Goal: Information Seeking & Learning: Learn about a topic

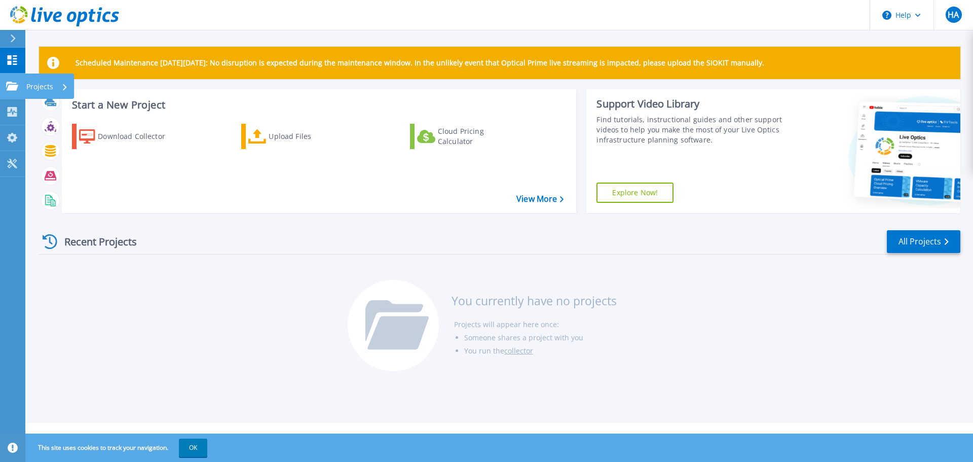
click at [10, 85] on icon at bounding box center [12, 86] width 12 height 9
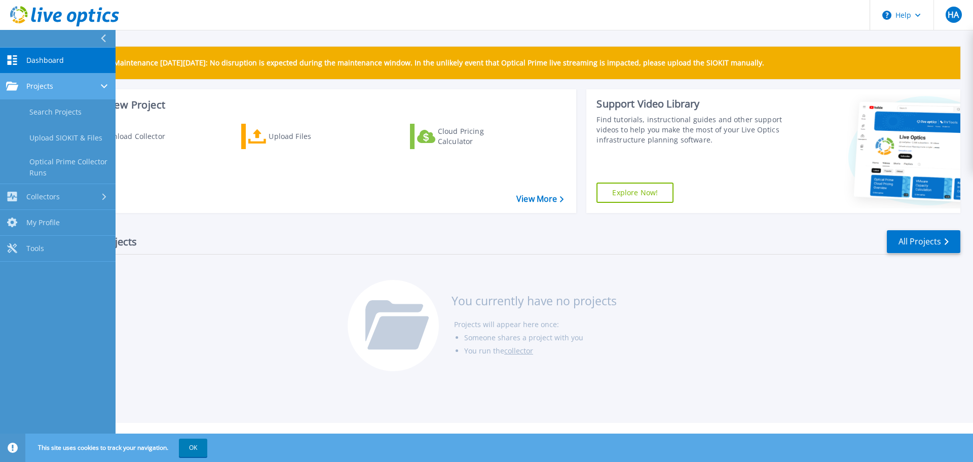
click at [48, 85] on span "Projects" at bounding box center [39, 86] width 27 height 9
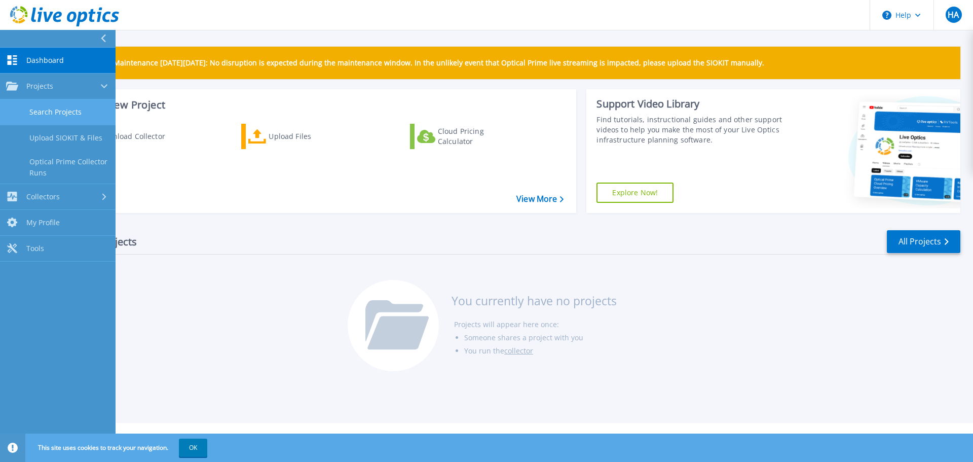
click at [61, 119] on link "Search Projects" at bounding box center [58, 112] width 116 height 26
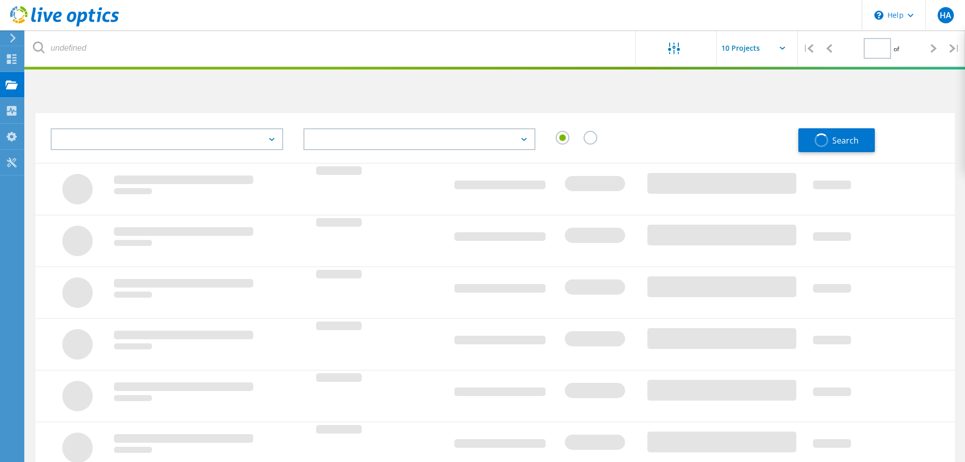
type input "1"
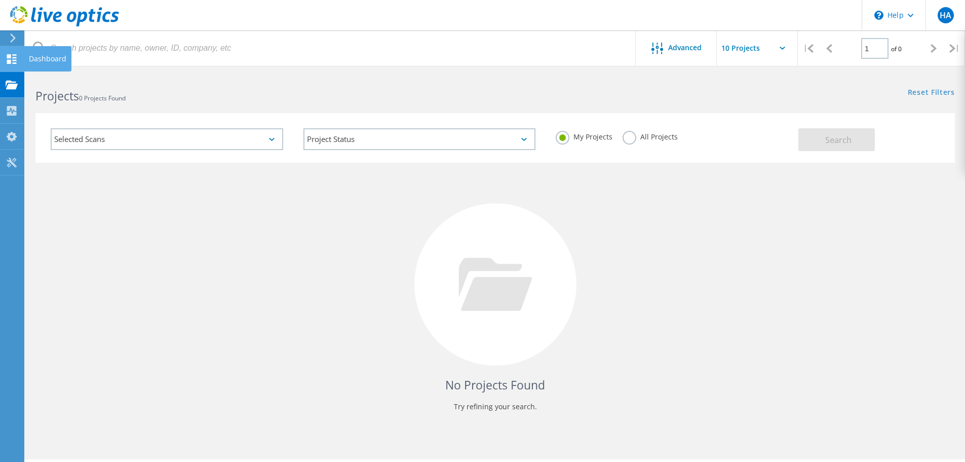
click at [17, 59] on icon at bounding box center [12, 59] width 12 height 10
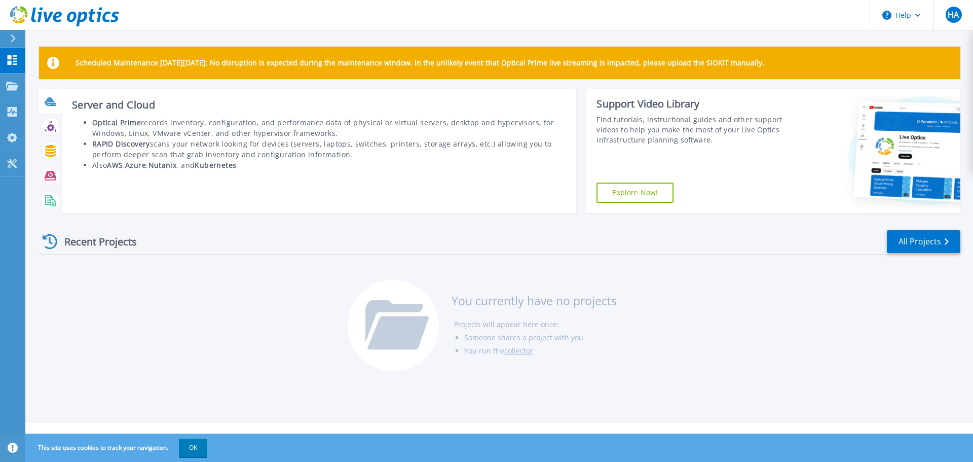
click at [49, 101] on icon at bounding box center [50, 101] width 10 height 8
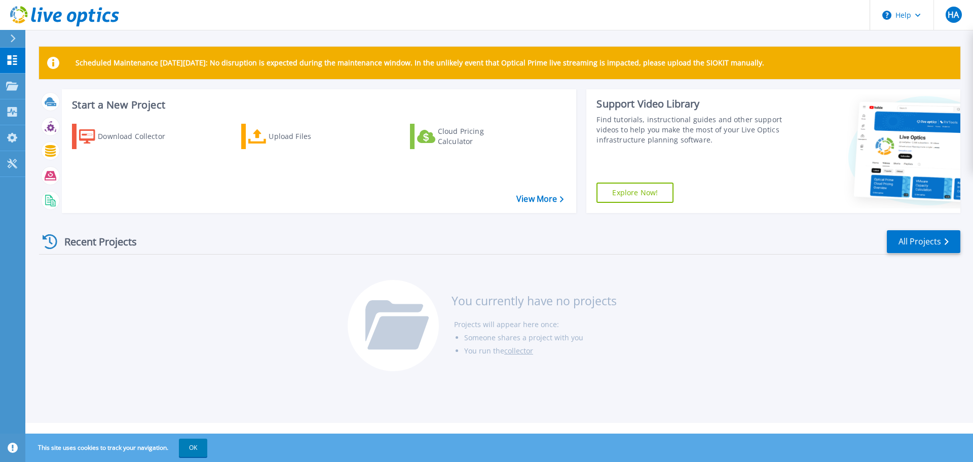
click at [93, 238] on div "Recent Projects" at bounding box center [94, 241] width 111 height 25
click at [45, 244] on icon at bounding box center [50, 241] width 15 height 15
click at [91, 242] on div "Recent Projects" at bounding box center [94, 241] width 111 height 25
click at [149, 144] on div "Download Collector" at bounding box center [138, 136] width 81 height 20
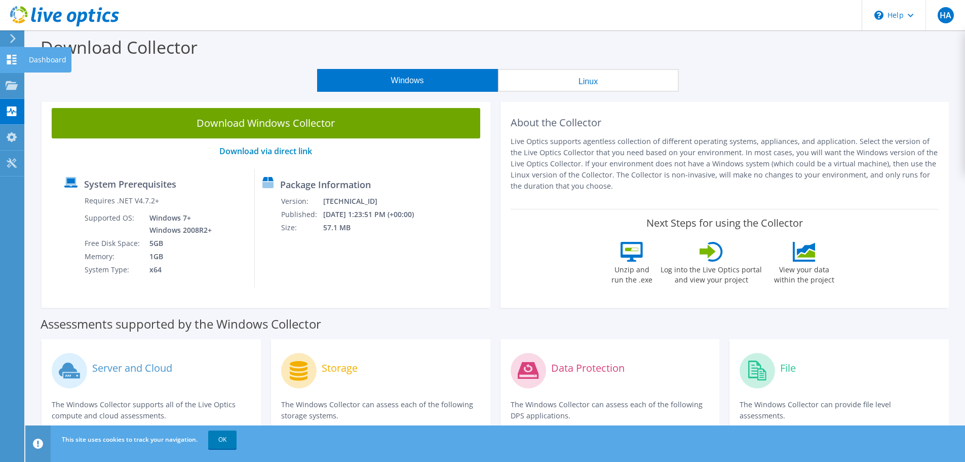
click at [16, 59] on icon at bounding box center [12, 60] width 12 height 10
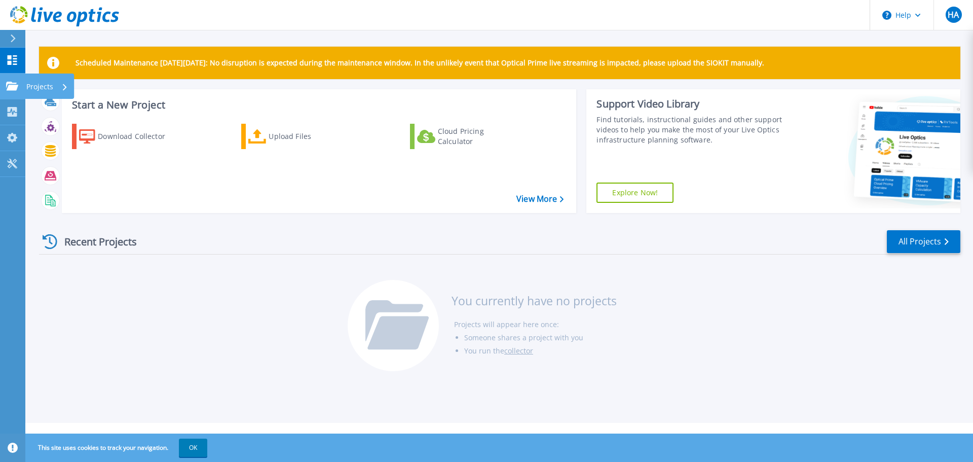
click at [12, 87] on icon at bounding box center [12, 86] width 12 height 9
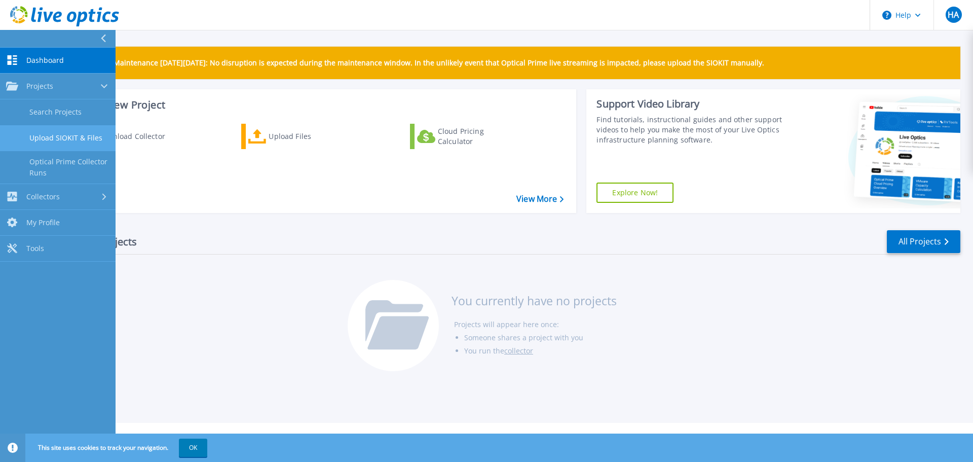
click at [56, 140] on link "Upload SIOKIT & Files" at bounding box center [58, 138] width 116 height 26
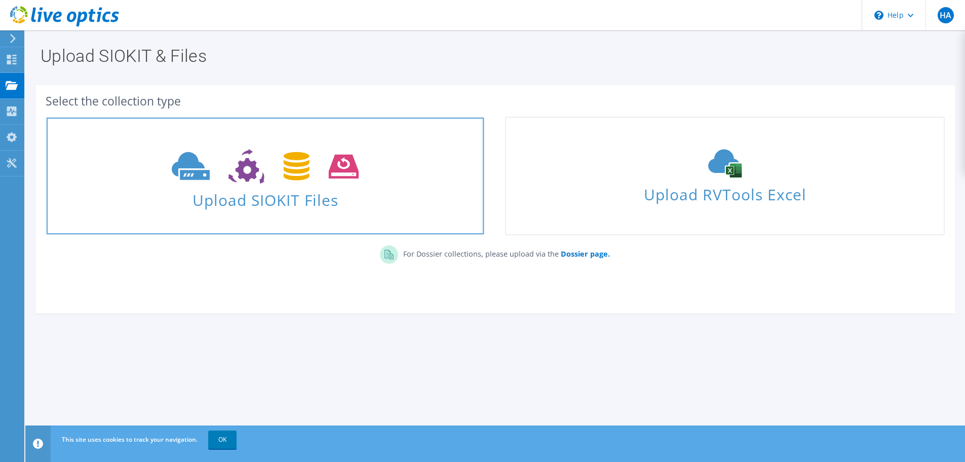
click at [286, 187] on span "Upload SIOKIT Files" at bounding box center [265, 197] width 437 height 22
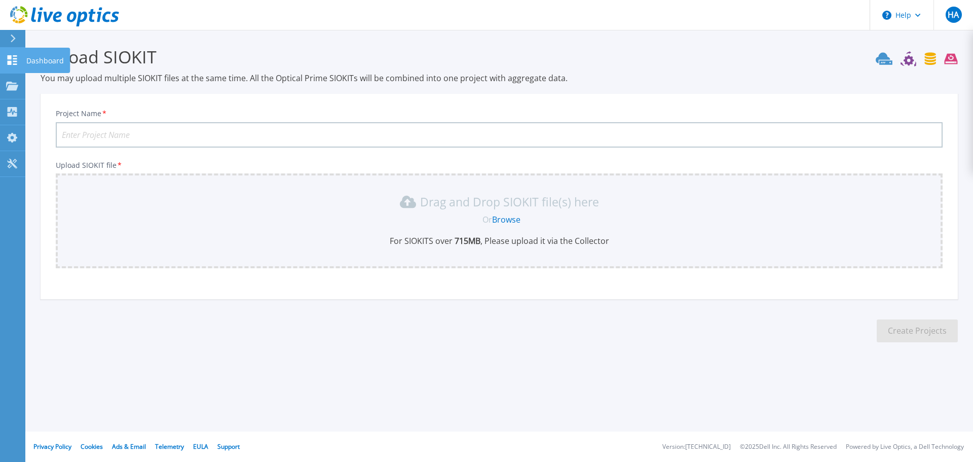
click at [11, 61] on icon at bounding box center [13, 60] width 10 height 10
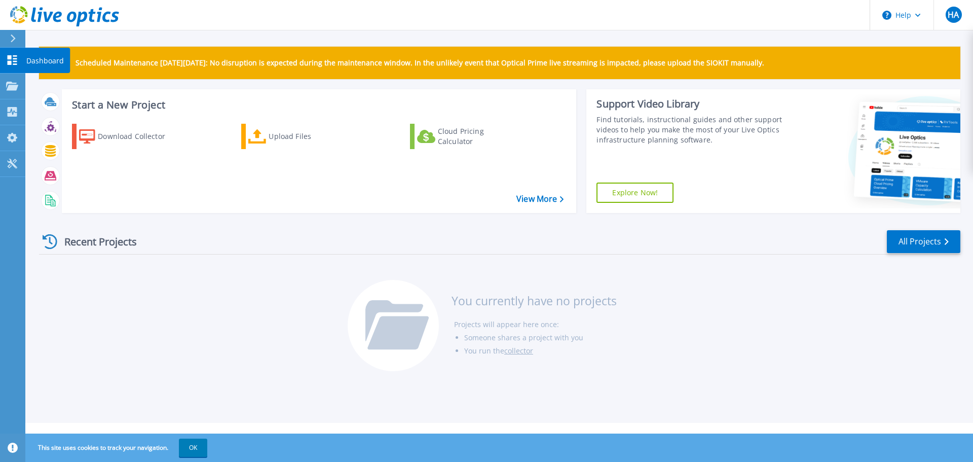
click at [20, 56] on link "Dashboard Dashboard" at bounding box center [12, 61] width 25 height 26
click at [95, 243] on div "Recent Projects" at bounding box center [94, 241] width 111 height 25
click at [15, 84] on icon at bounding box center [12, 86] width 12 height 9
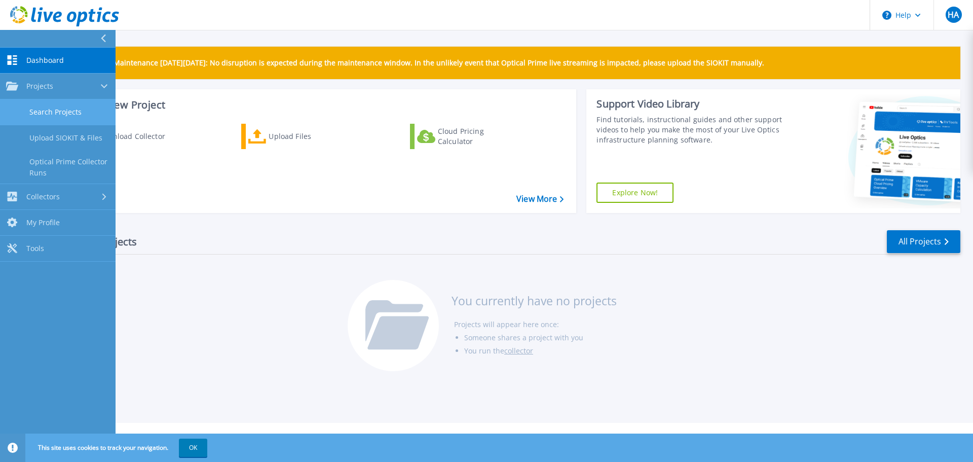
click at [44, 112] on link "Search Projects" at bounding box center [58, 112] width 116 height 26
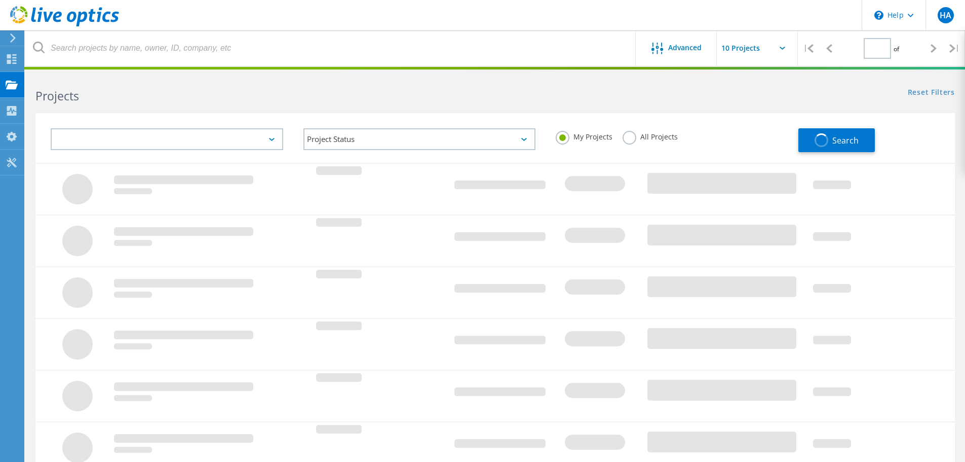
type input "1"
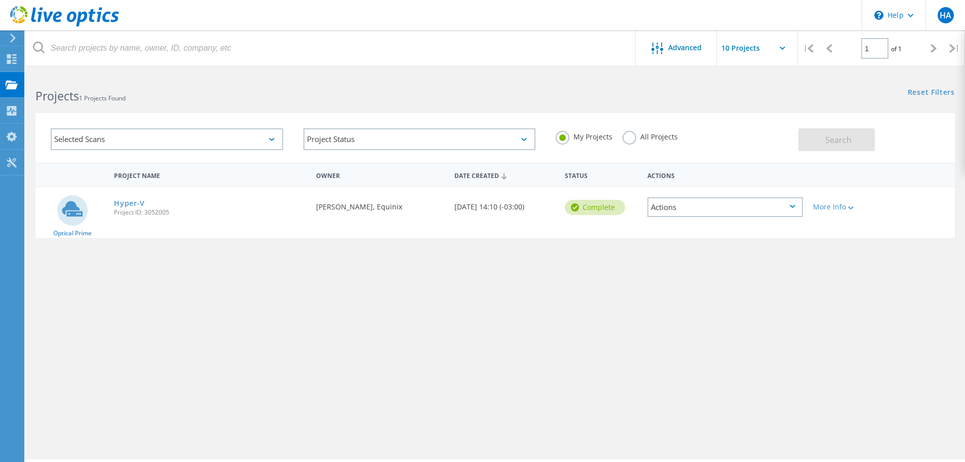
click at [607, 301] on div "Project Name Owner Date Created Status Actions Optical Prime Hyper-V Project ID…" at bounding box center [495, 294] width 920 height 263
click at [127, 201] on link "Hyper-V" at bounding box center [129, 203] width 31 height 7
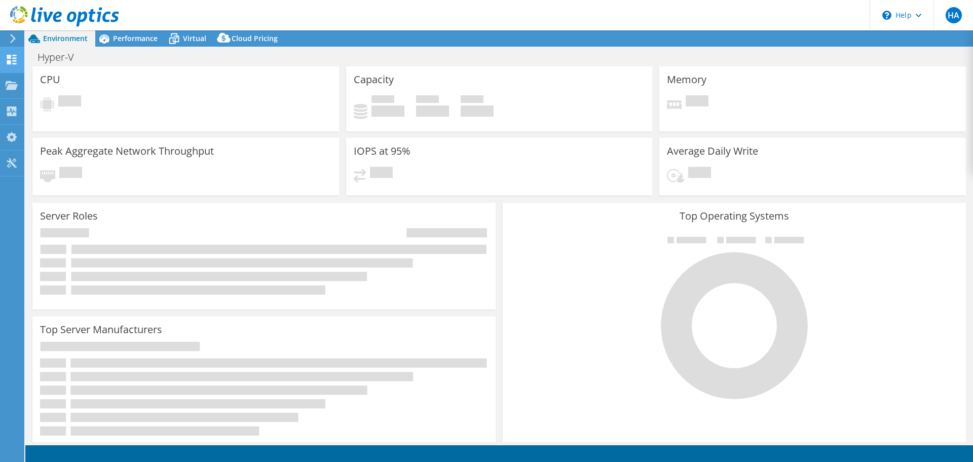
click at [14, 61] on use at bounding box center [12, 60] width 10 height 10
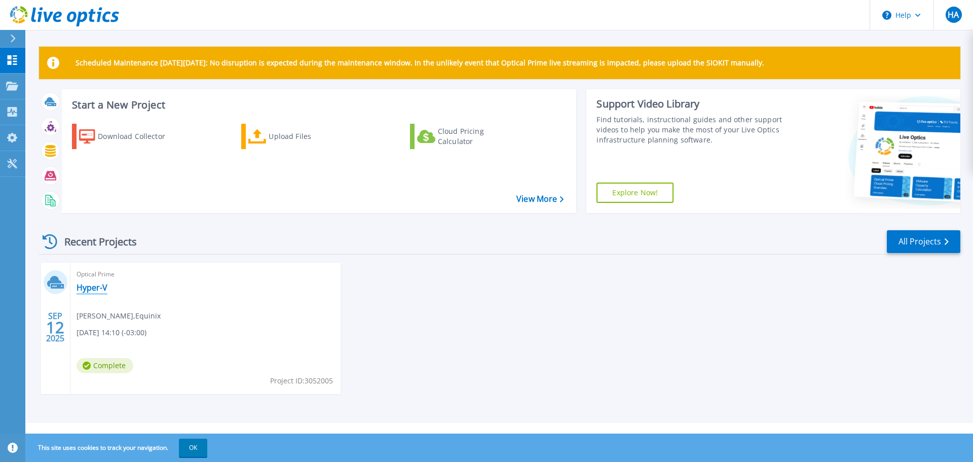
click at [93, 287] on link "Hyper-V" at bounding box center [92, 287] width 31 height 10
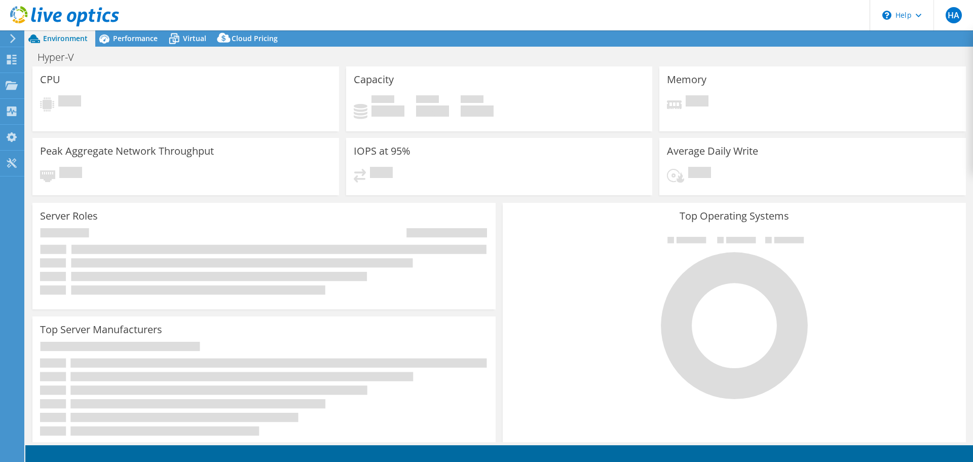
select select "USD"
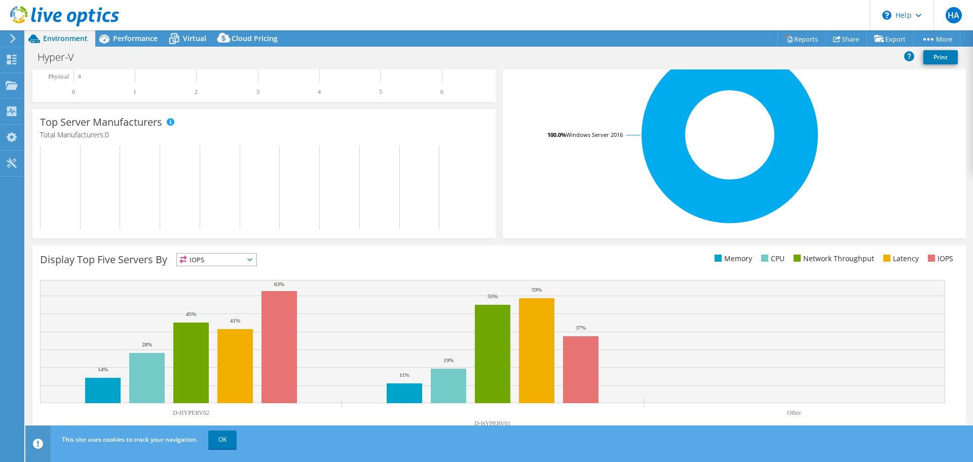
scroll to position [215, 0]
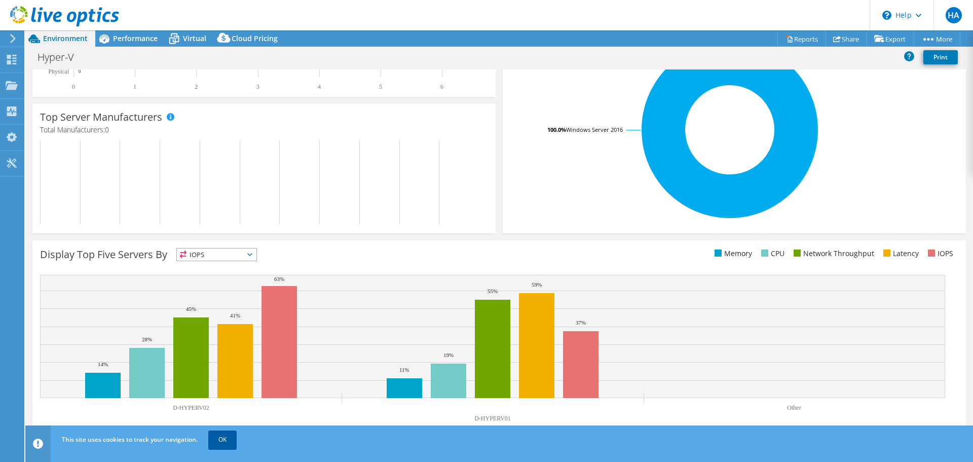
click at [220, 436] on link "OK" at bounding box center [222, 439] width 28 height 18
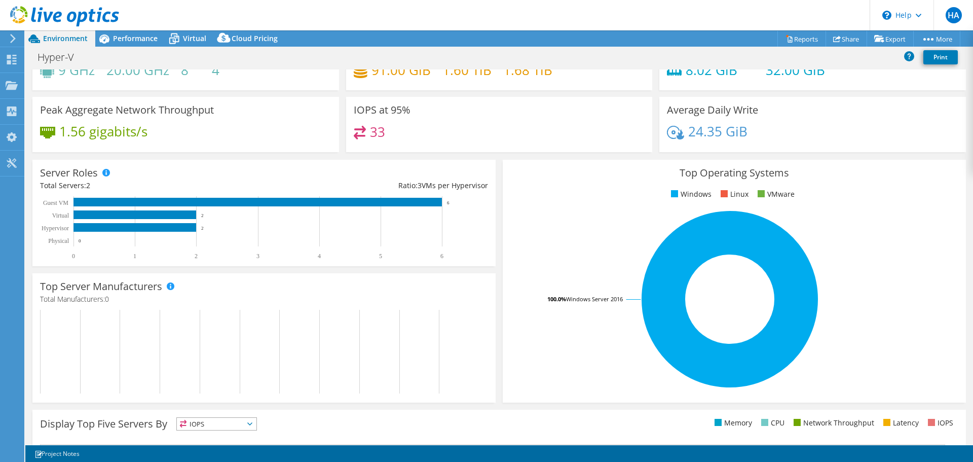
scroll to position [0, 0]
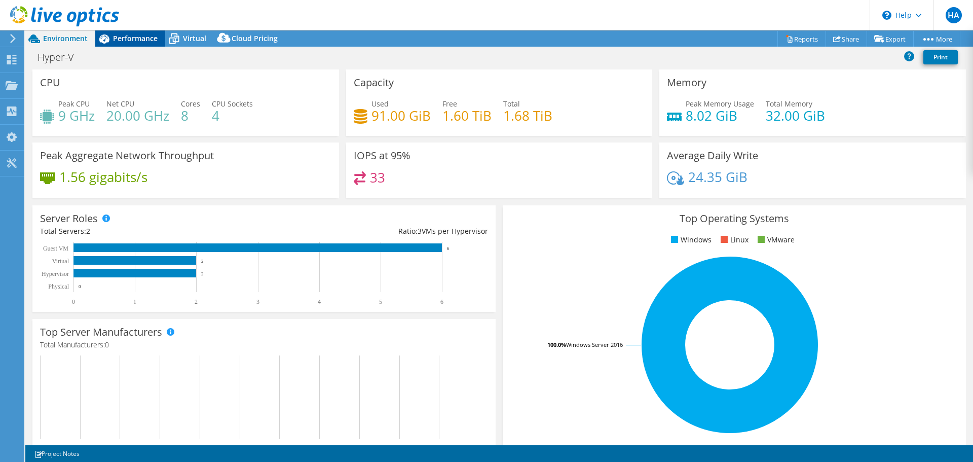
click at [128, 41] on span "Performance" at bounding box center [135, 38] width 45 height 10
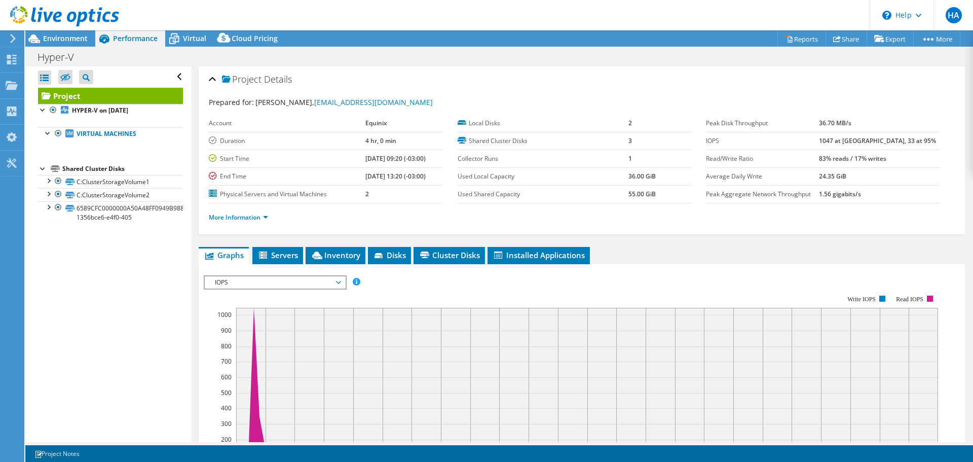
click at [128, 41] on span "Performance" at bounding box center [135, 38] width 45 height 10
click at [135, 39] on span "Performance" at bounding box center [135, 38] width 45 height 10
click at [119, 112] on b "HYPER-V on 9/12/2025" at bounding box center [100, 110] width 56 height 9
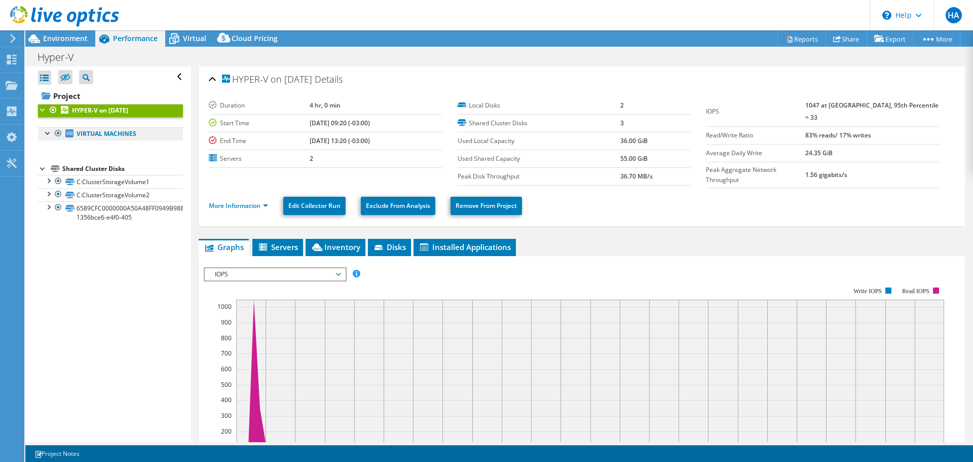
click at [92, 133] on link "Virtual Machines" at bounding box center [110, 133] width 145 height 13
click at [49, 133] on div at bounding box center [48, 132] width 10 height 10
click at [93, 131] on link "Virtual Machines" at bounding box center [110, 133] width 145 height 13
click at [51, 131] on div at bounding box center [48, 132] width 10 height 10
click at [111, 133] on link "Virtual Machines" at bounding box center [110, 133] width 145 height 13
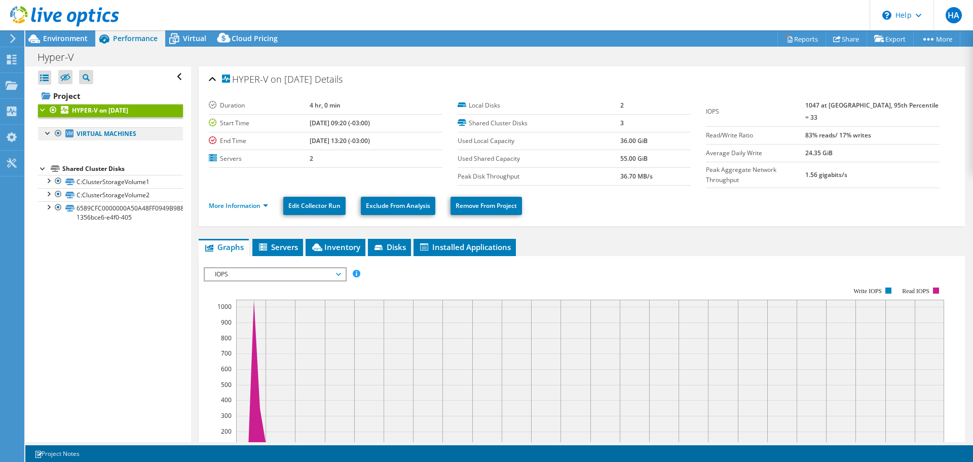
click at [111, 133] on link "Virtual Machines" at bounding box center [110, 133] width 145 height 13
click at [85, 181] on link "C:ClusterStorageVolume1" at bounding box center [110, 181] width 145 height 13
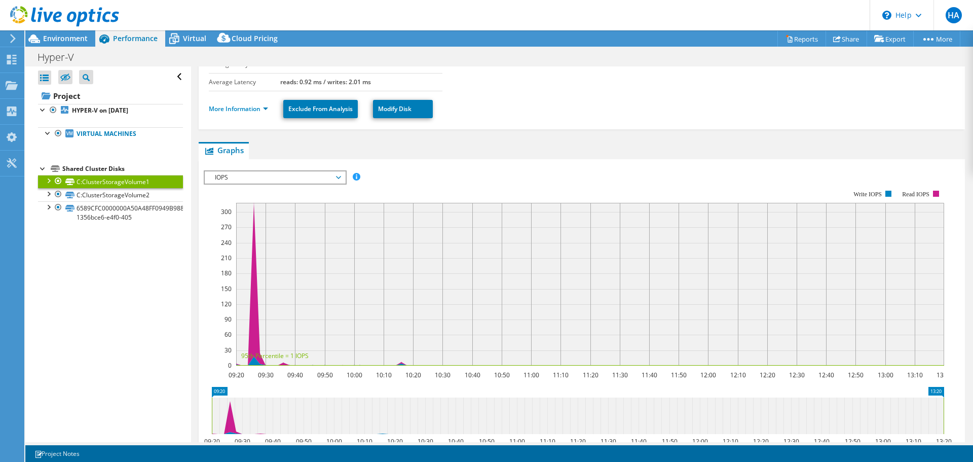
scroll to position [152, 0]
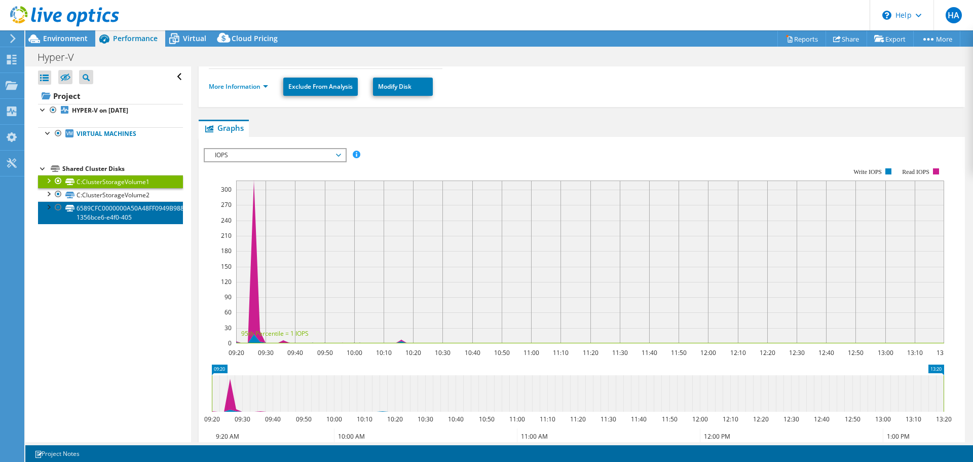
click at [130, 215] on link "6589CFC0000000A50A48FF0949B98852-1356bce6-e4f0-405" at bounding box center [110, 212] width 145 height 22
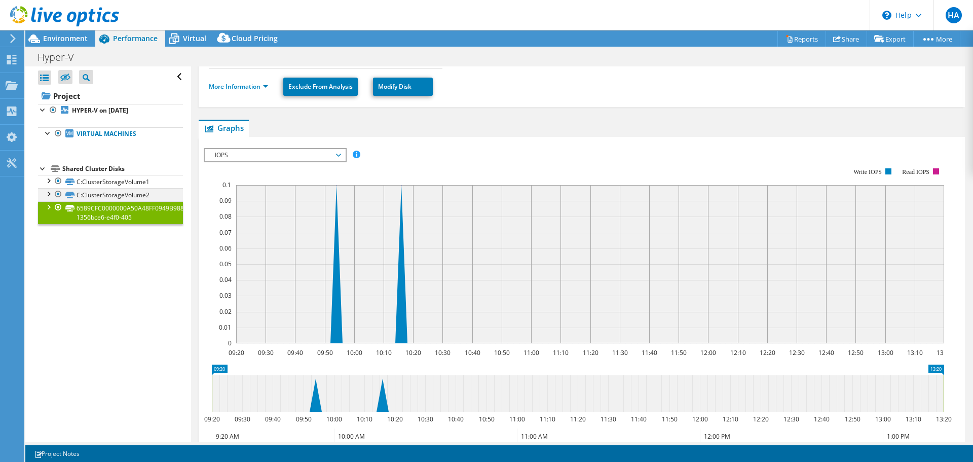
click at [51, 196] on div at bounding box center [48, 193] width 10 height 10
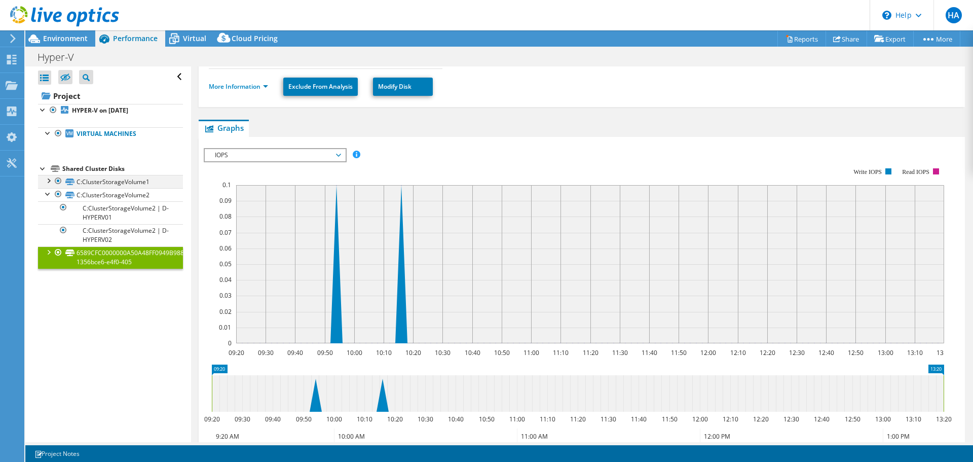
click at [50, 182] on div at bounding box center [48, 180] width 10 height 10
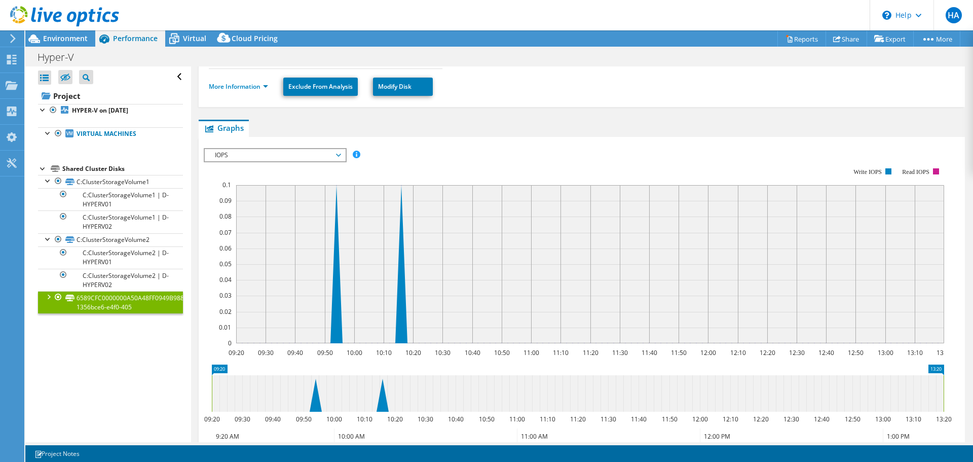
click at [49, 296] on div at bounding box center [48, 296] width 10 height 10
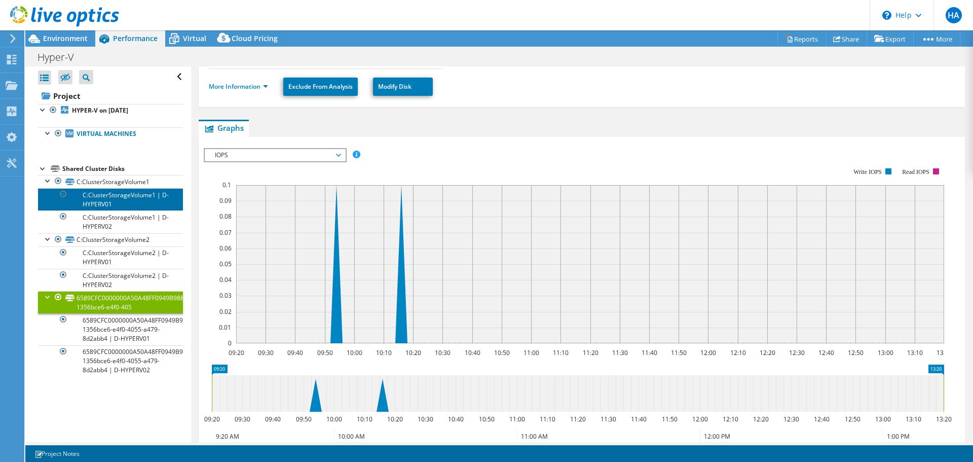
click at [113, 203] on link "C:ClusterStorageVolume1 | D-HYPERV01" at bounding box center [110, 199] width 145 height 22
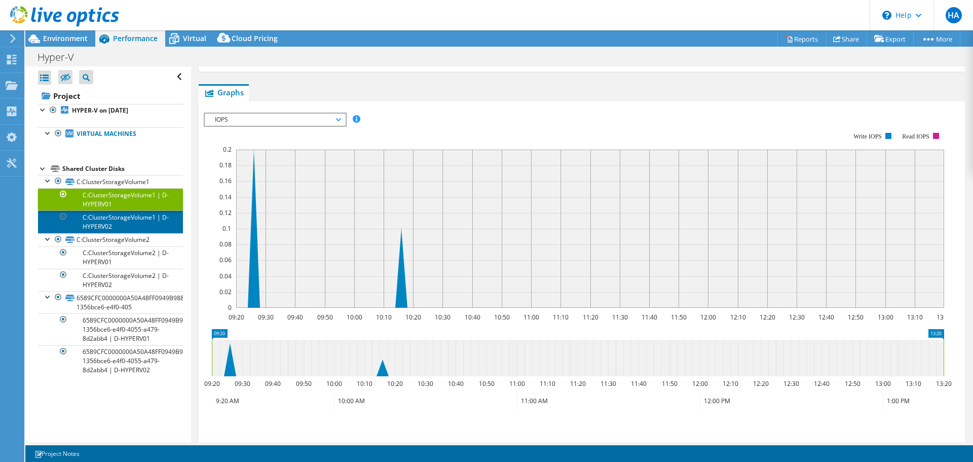
click at [121, 223] on link "C:ClusterStorageVolume1 | D-HYPERV02" at bounding box center [110, 221] width 145 height 22
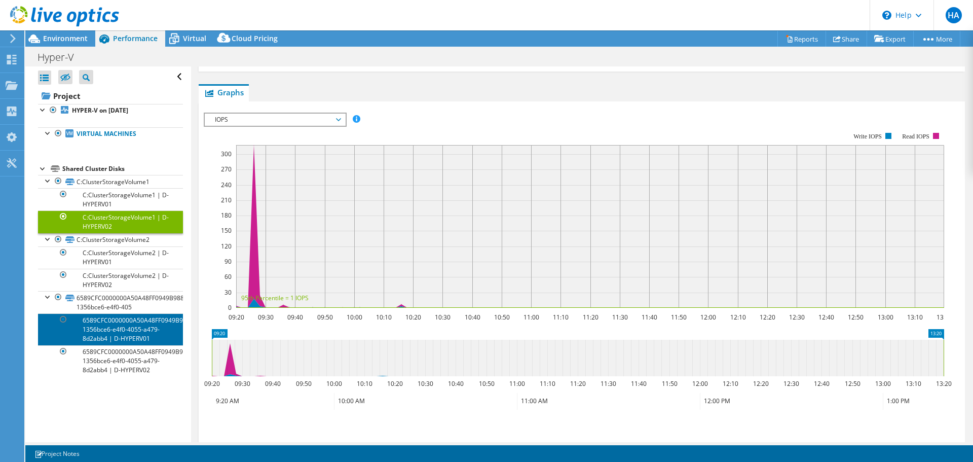
click at [133, 324] on link "6589CFC0000000A50A48FF0949B98852-1356bce6-e4f0-4055-a479-8d2abb4 | D-HYPERV01" at bounding box center [110, 328] width 145 height 31
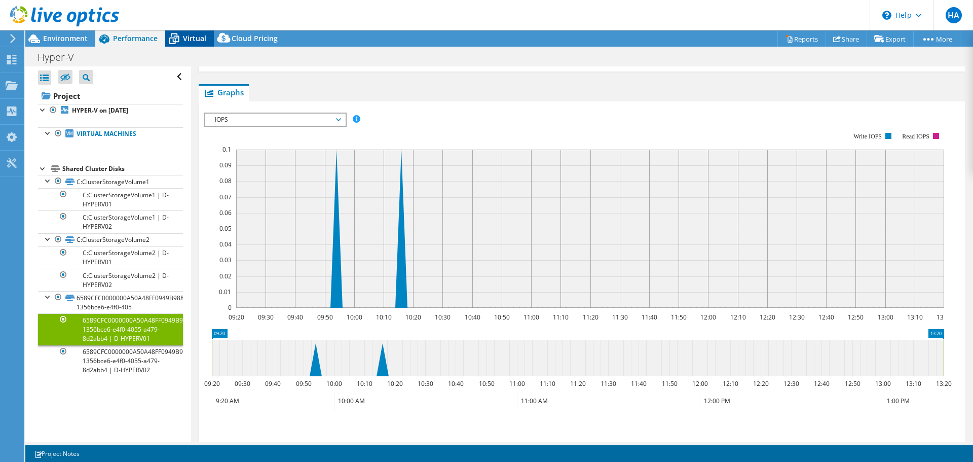
click at [190, 38] on span "Virtual" at bounding box center [194, 38] width 23 height 10
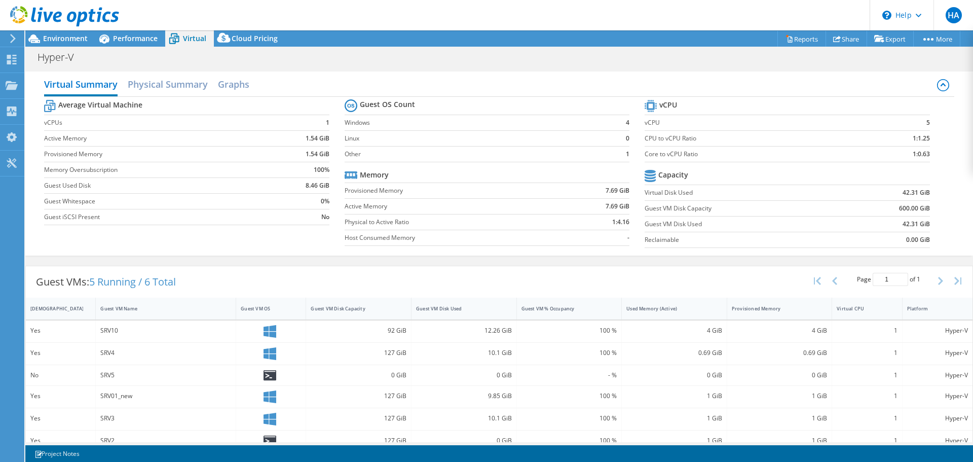
click at [187, 238] on div "Average Virtual Machine vCPUs 1 Active Memory 1.54 GiB Provisioned Memory 1.54 …" at bounding box center [498, 175] width 909 height 156
click at [191, 235] on div "Average Virtual Machine vCPUs 1 Active Memory 1.54 GiB Provisioned Memory 1.54 …" at bounding box center [498, 175] width 909 height 156
click at [170, 83] on h2 "Physical Summary" at bounding box center [168, 85] width 80 height 22
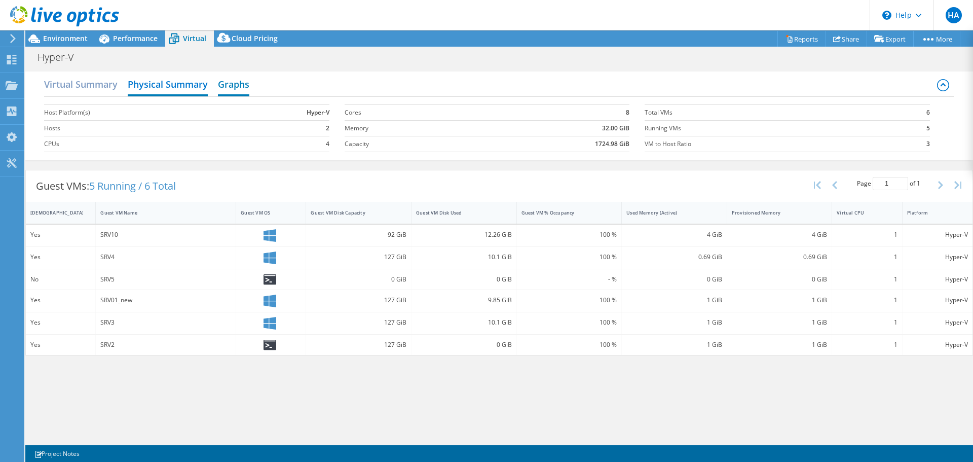
click at [233, 83] on h2 "Graphs" at bounding box center [233, 85] width 31 height 22
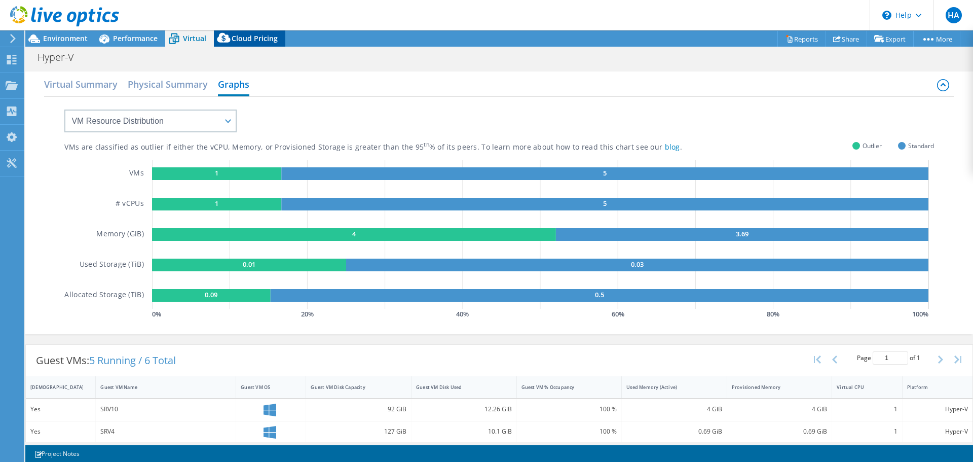
click at [231, 39] on icon at bounding box center [224, 40] width 20 height 20
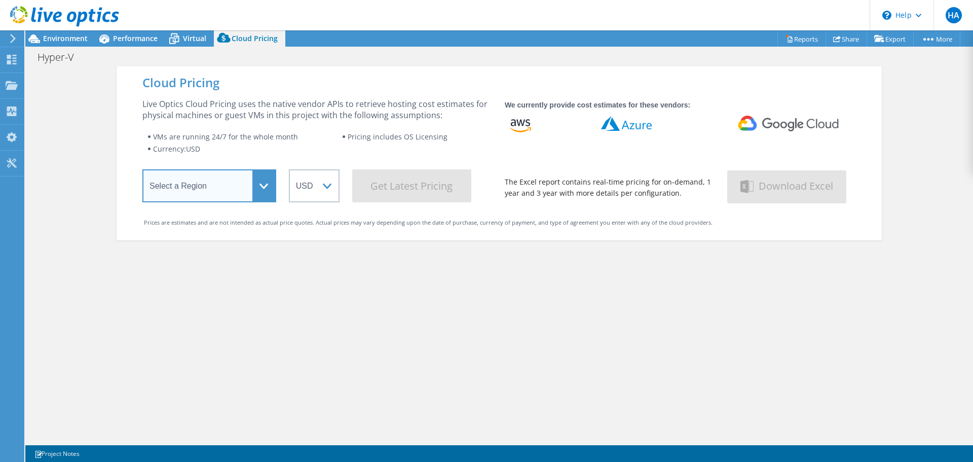
click at [259, 195] on select "Select a Region Asia Pacific (Hong Kong) Asia Pacific (Mumbai) Asia Pacific (Se…" at bounding box center [209, 185] width 134 height 33
select select "SouthAmerica"
click at [142, 171] on select "Select a Region Asia Pacific (Hong Kong) Asia Pacific (Mumbai) Asia Pacific (Se…" at bounding box center [209, 185] width 134 height 33
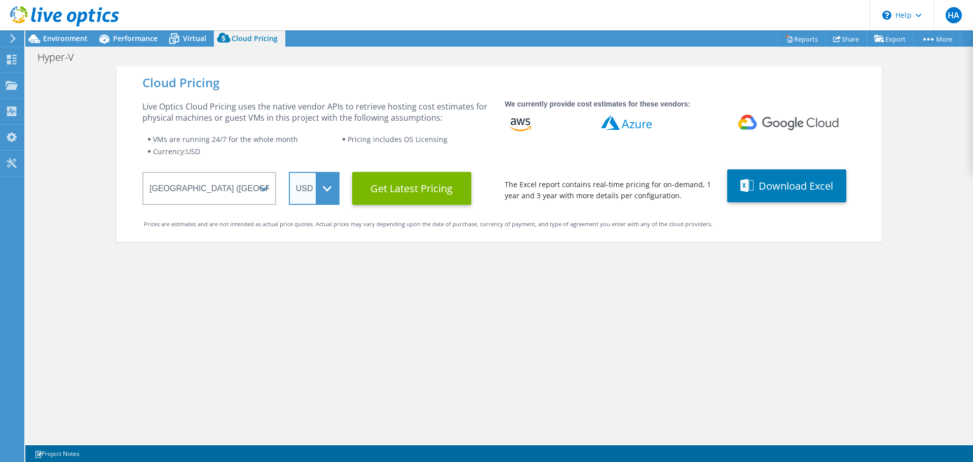
click at [310, 198] on select "ARS AUD BRL CAD CHF CLP CNY DKK EUR GBP HKD HUF INR JPY MXN MYR NOK NZD PEN SEK…" at bounding box center [314, 188] width 51 height 33
click at [185, 40] on span "Virtual" at bounding box center [194, 38] width 23 height 10
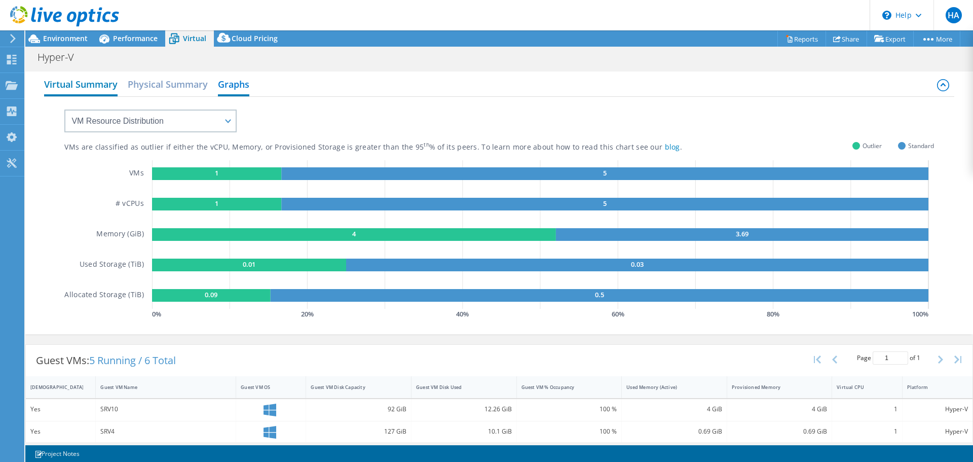
click at [77, 79] on h2 "Virtual Summary" at bounding box center [80, 85] width 73 height 22
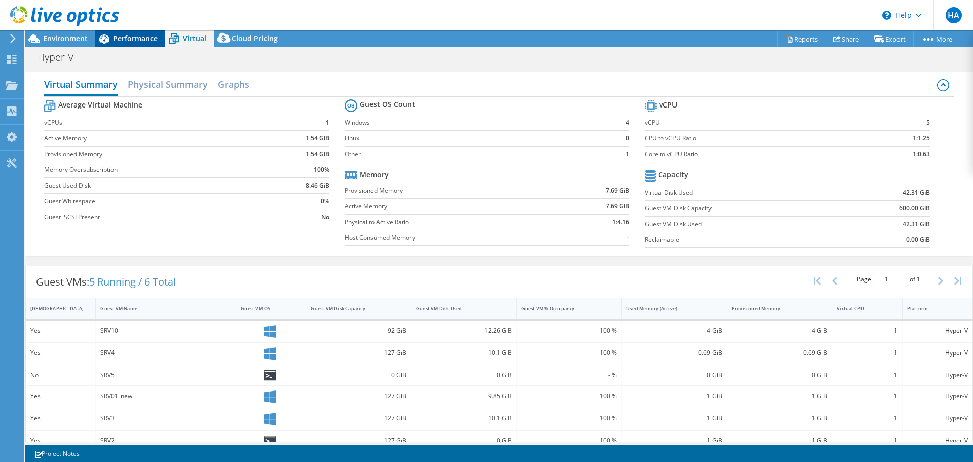
click at [119, 42] on span "Performance" at bounding box center [135, 38] width 45 height 10
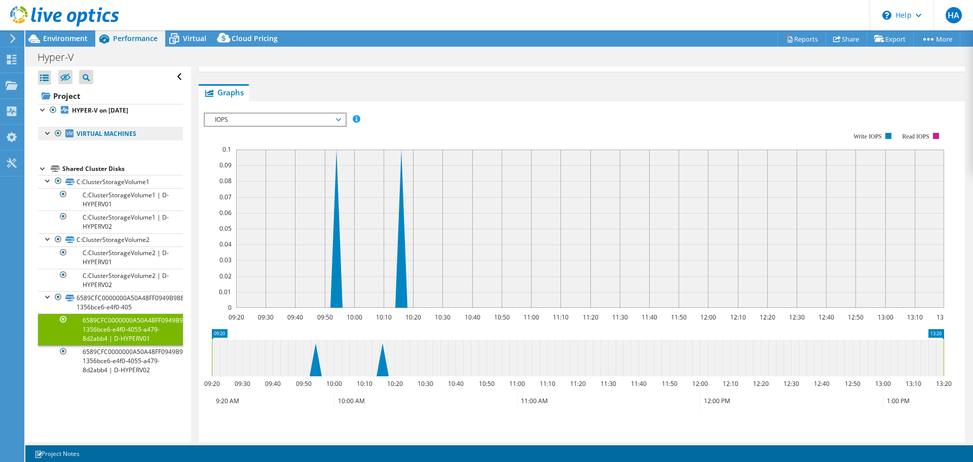
click at [102, 136] on link "Virtual Machines" at bounding box center [110, 133] width 145 height 13
click at [108, 110] on b "HYPER-V on 9/12/2025" at bounding box center [100, 110] width 56 height 9
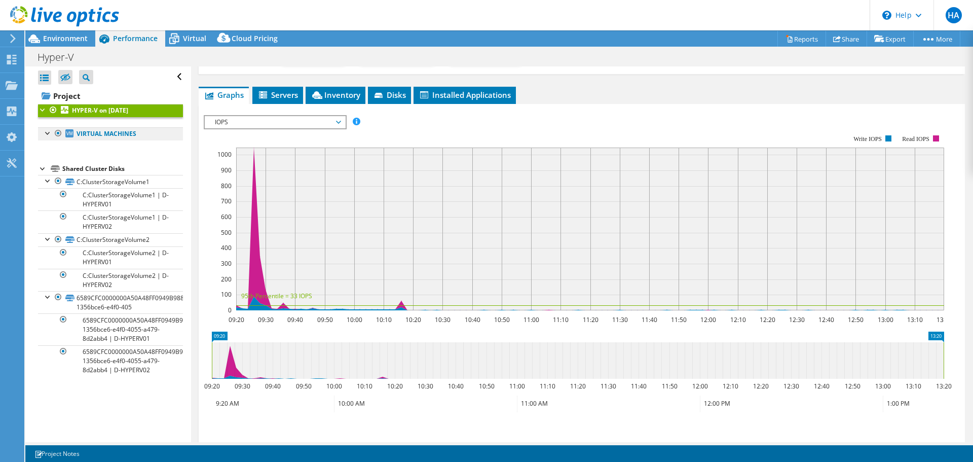
click at [107, 133] on link "Virtual Machines" at bounding box center [110, 133] width 145 height 13
click at [56, 132] on div at bounding box center [58, 133] width 10 height 12
click at [57, 131] on div at bounding box center [58, 133] width 10 height 12
click at [279, 90] on span "Servers" at bounding box center [277, 95] width 41 height 10
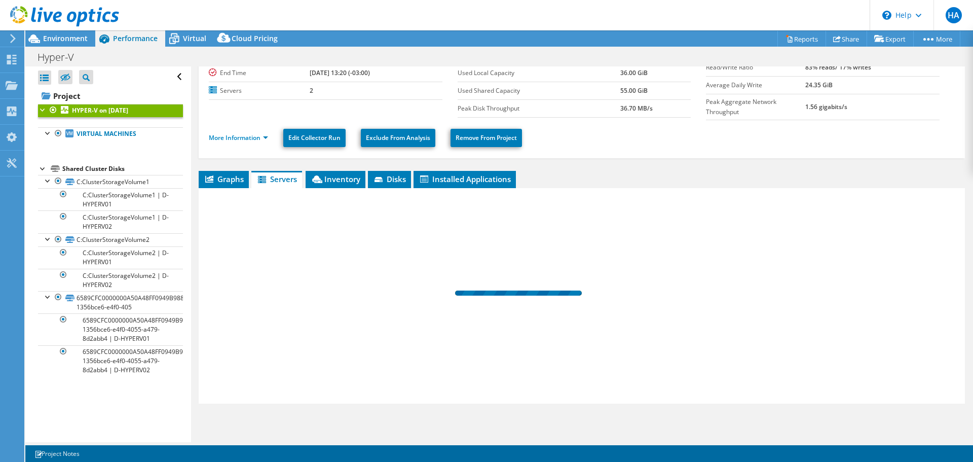
scroll to position [65, 0]
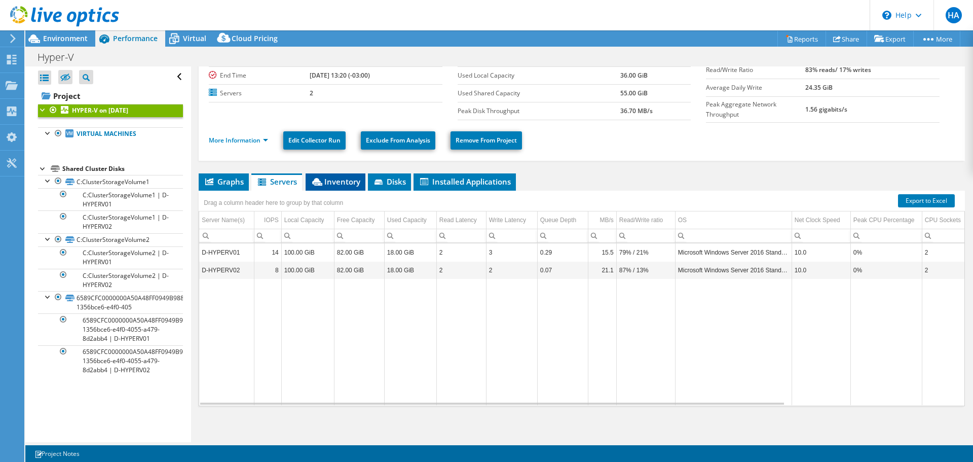
click at [340, 180] on span "Inventory" at bounding box center [336, 181] width 50 height 10
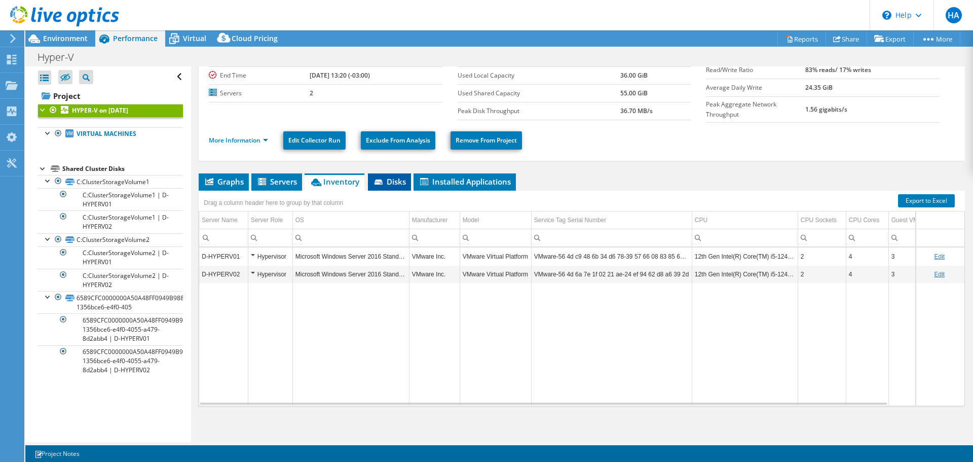
click at [395, 182] on span "Disks" at bounding box center [389, 181] width 33 height 10
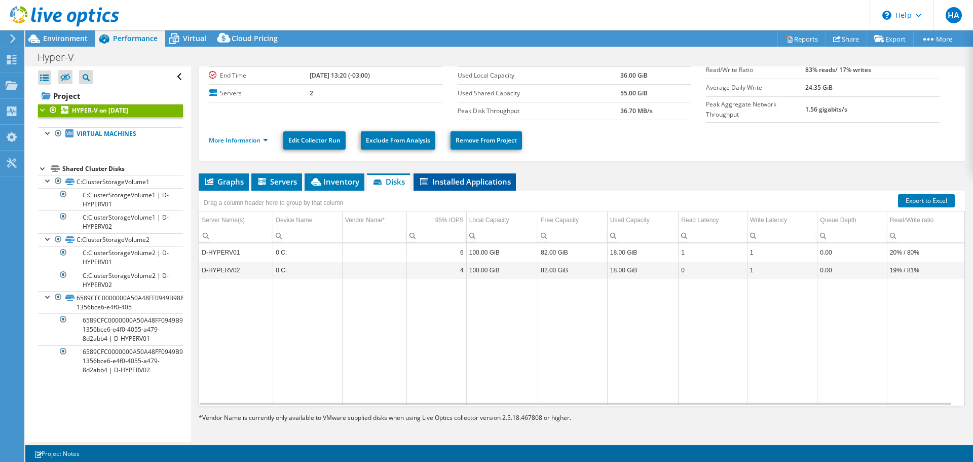
click at [460, 176] on span "Installed Applications" at bounding box center [464, 181] width 92 height 10
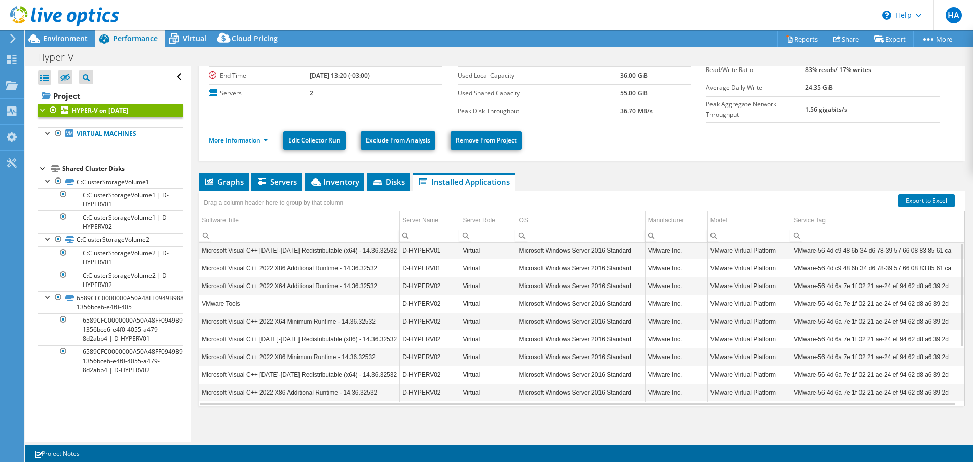
scroll to position [0, 0]
